Goal: Task Accomplishment & Management: Use online tool/utility

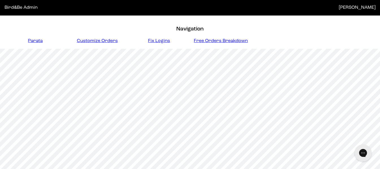
click at [164, 41] on span "Fix Logins" at bounding box center [159, 41] width 22 height 5
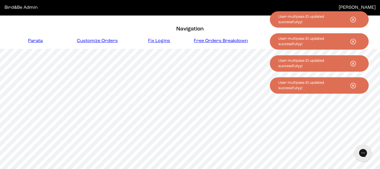
scroll to position [141, 0]
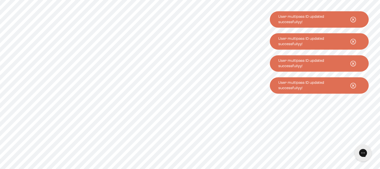
click at [352, 19] on use at bounding box center [352, 19] width 5 height 5
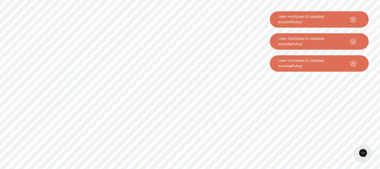
click at [351, 21] on icon at bounding box center [353, 20] width 14 height 8
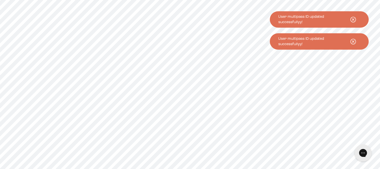
click at [352, 21] on icon at bounding box center [353, 20] width 14 height 8
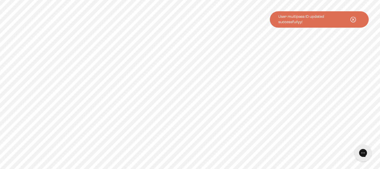
click at [353, 22] on icon at bounding box center [353, 20] width 14 height 8
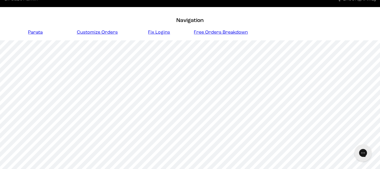
scroll to position [0, 0]
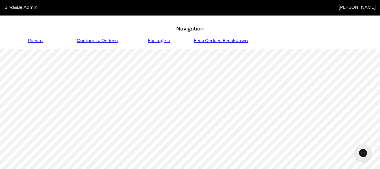
click at [160, 41] on span "Fix Logins" at bounding box center [159, 41] width 22 height 5
click at [165, 40] on span "Fix Logins" at bounding box center [159, 41] width 22 height 5
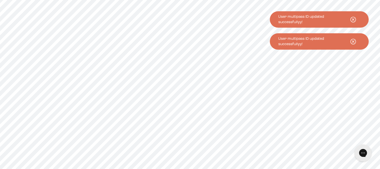
scroll to position [148, 0]
